Goal: Check status: Check status

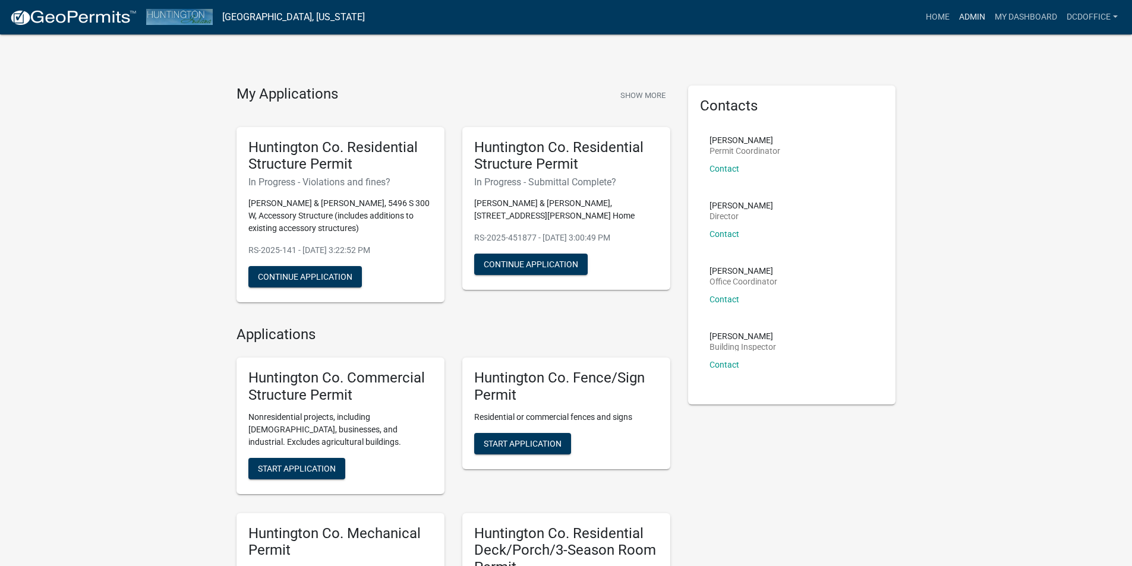
click at [960, 24] on link "Admin" at bounding box center [972, 17] width 36 height 23
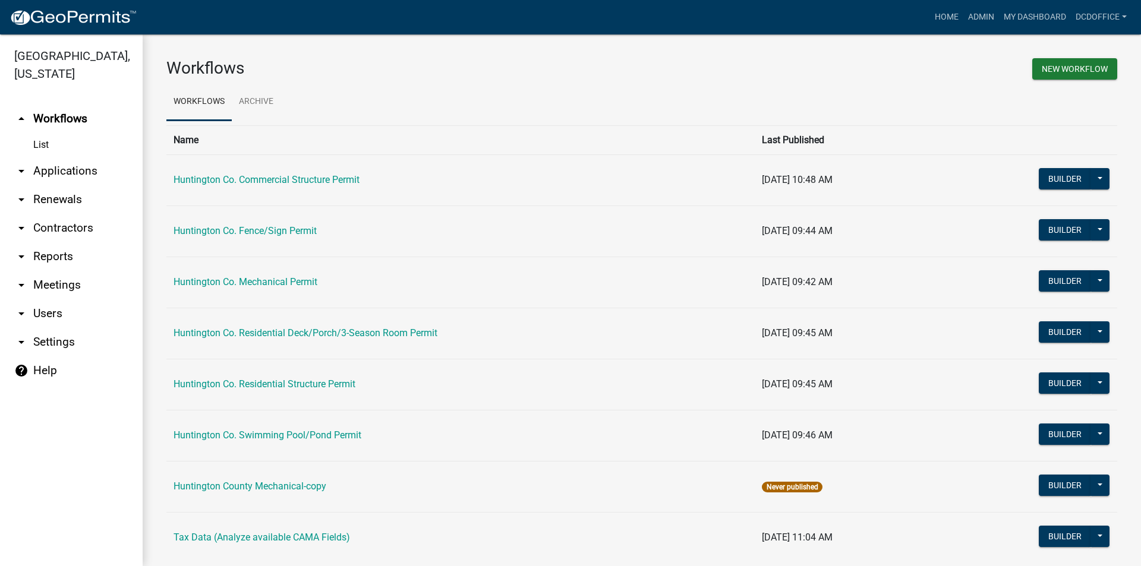
click at [61, 179] on link "arrow_drop_down Applications" at bounding box center [71, 171] width 143 height 29
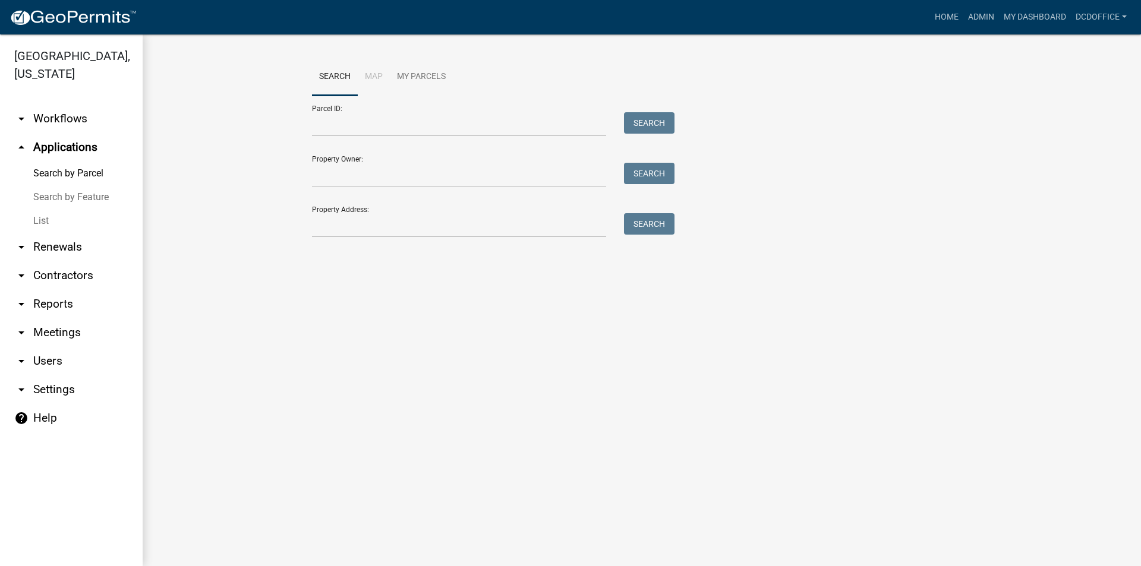
click at [55, 225] on link "List" at bounding box center [71, 221] width 143 height 24
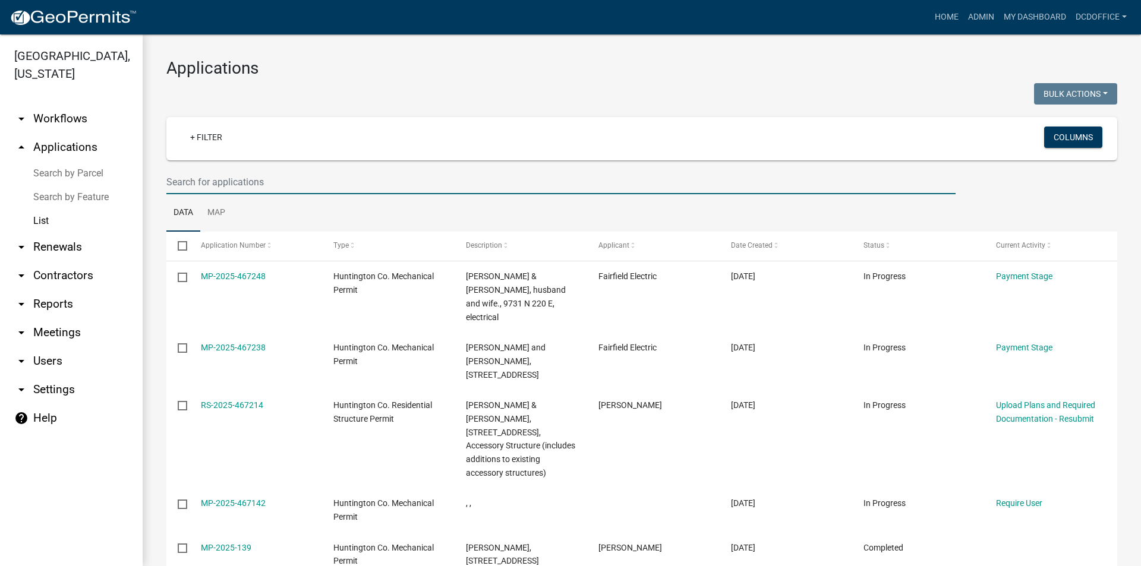
click at [190, 176] on input "text" at bounding box center [560, 182] width 789 height 24
type input "2264"
